Goal: Task Accomplishment & Management: Manage account settings

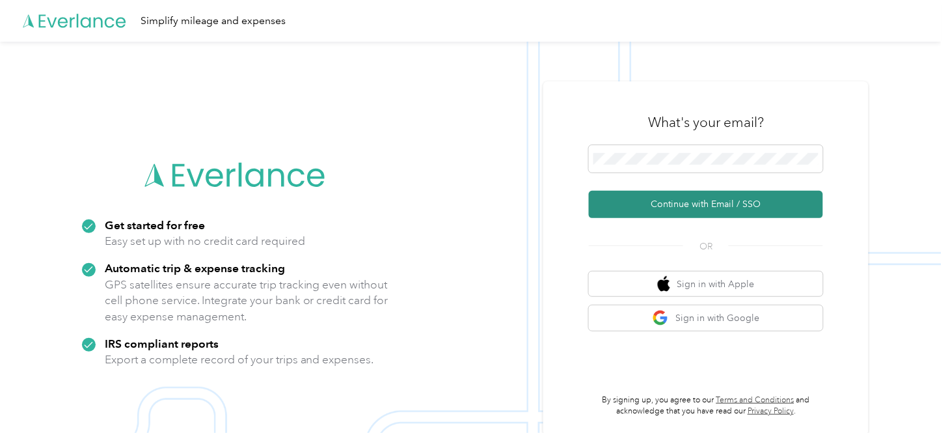
click at [716, 197] on button "Continue with Email / SSO" at bounding box center [706, 204] width 234 height 27
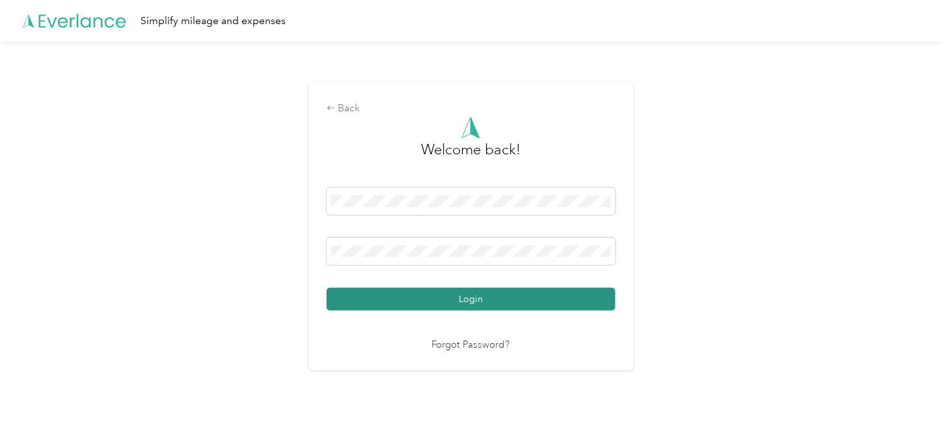
click at [489, 300] on button "Login" at bounding box center [471, 299] width 289 height 23
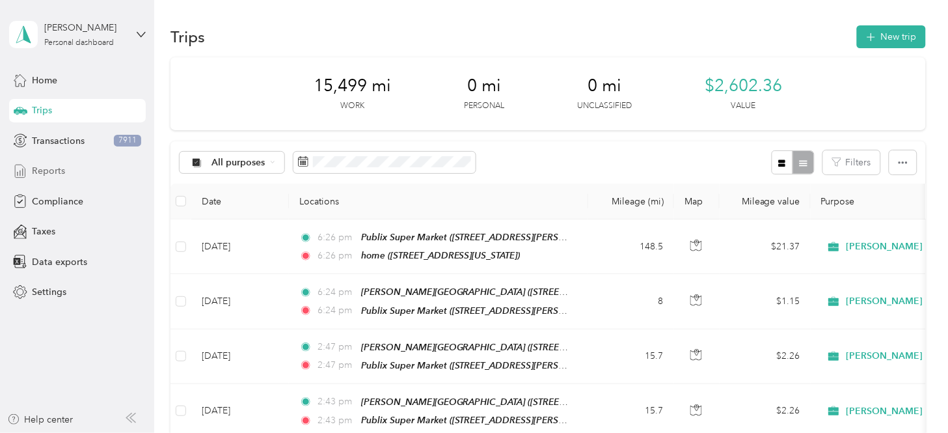
click at [59, 164] on span "Reports" at bounding box center [48, 171] width 33 height 14
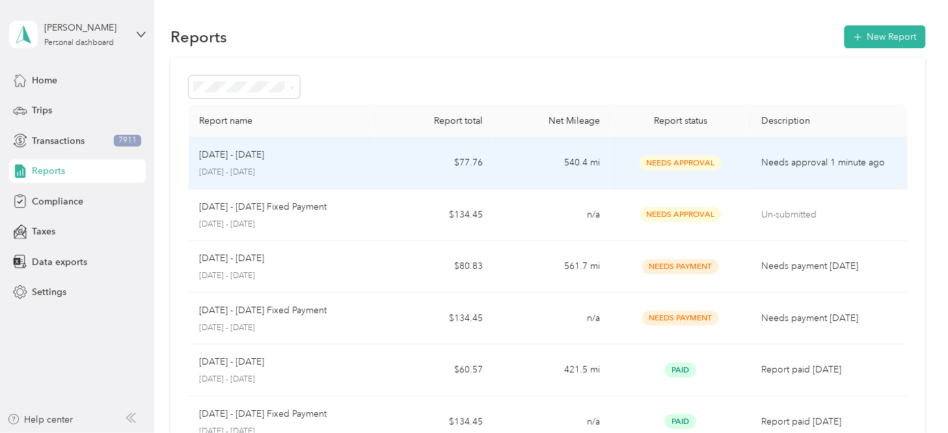
click at [337, 165] on div "[DATE] - [DATE] [DATE] - [DATE]" at bounding box center [282, 163] width 167 height 31
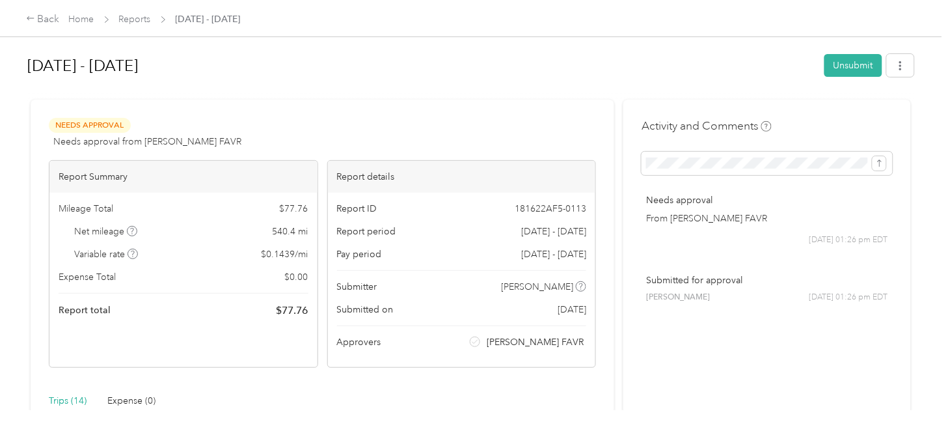
scroll to position [72, 0]
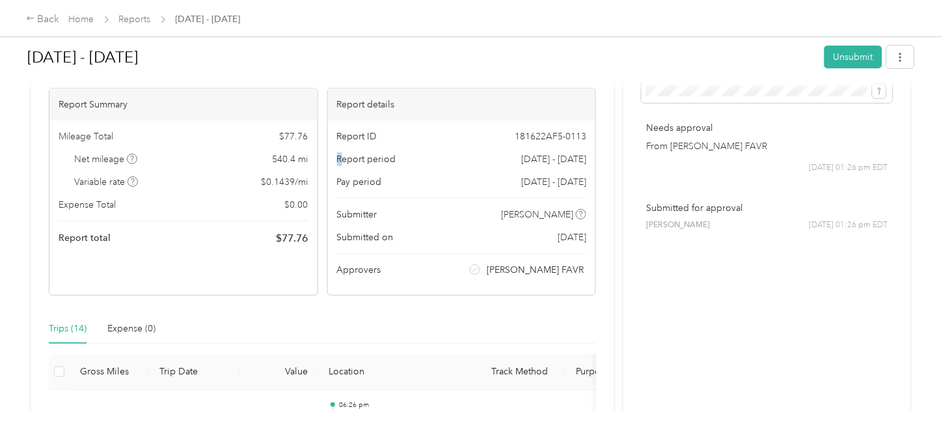
click at [338, 165] on span "Report period" at bounding box center [366, 159] width 59 height 14
click at [472, 74] on div "[DATE] - [DATE]" at bounding box center [421, 57] width 788 height 34
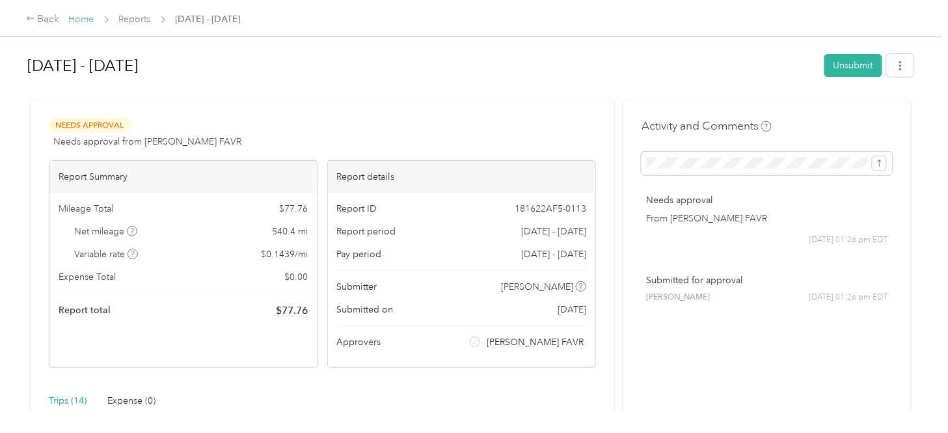
click at [75, 15] on link "Home" at bounding box center [81, 19] width 25 height 11
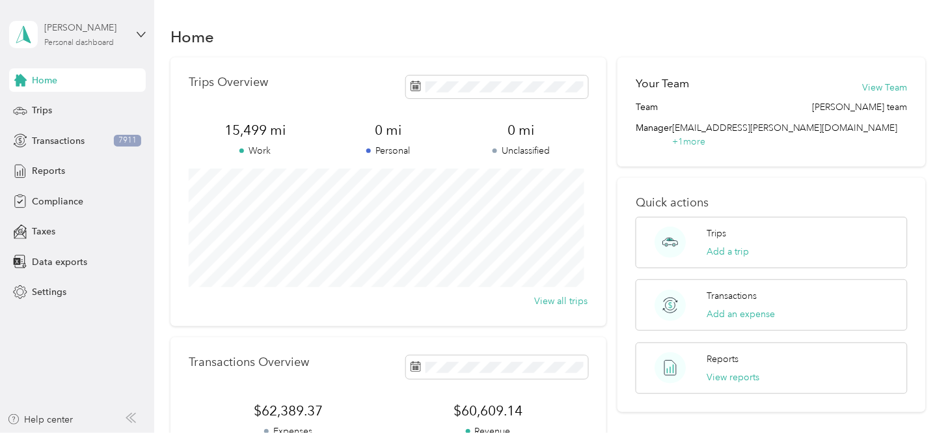
click at [79, 33] on div "[PERSON_NAME]" at bounding box center [84, 28] width 81 height 14
click at [70, 109] on div "Log out" at bounding box center [182, 106] width 329 height 23
